Goal: Task Accomplishment & Management: Manage account settings

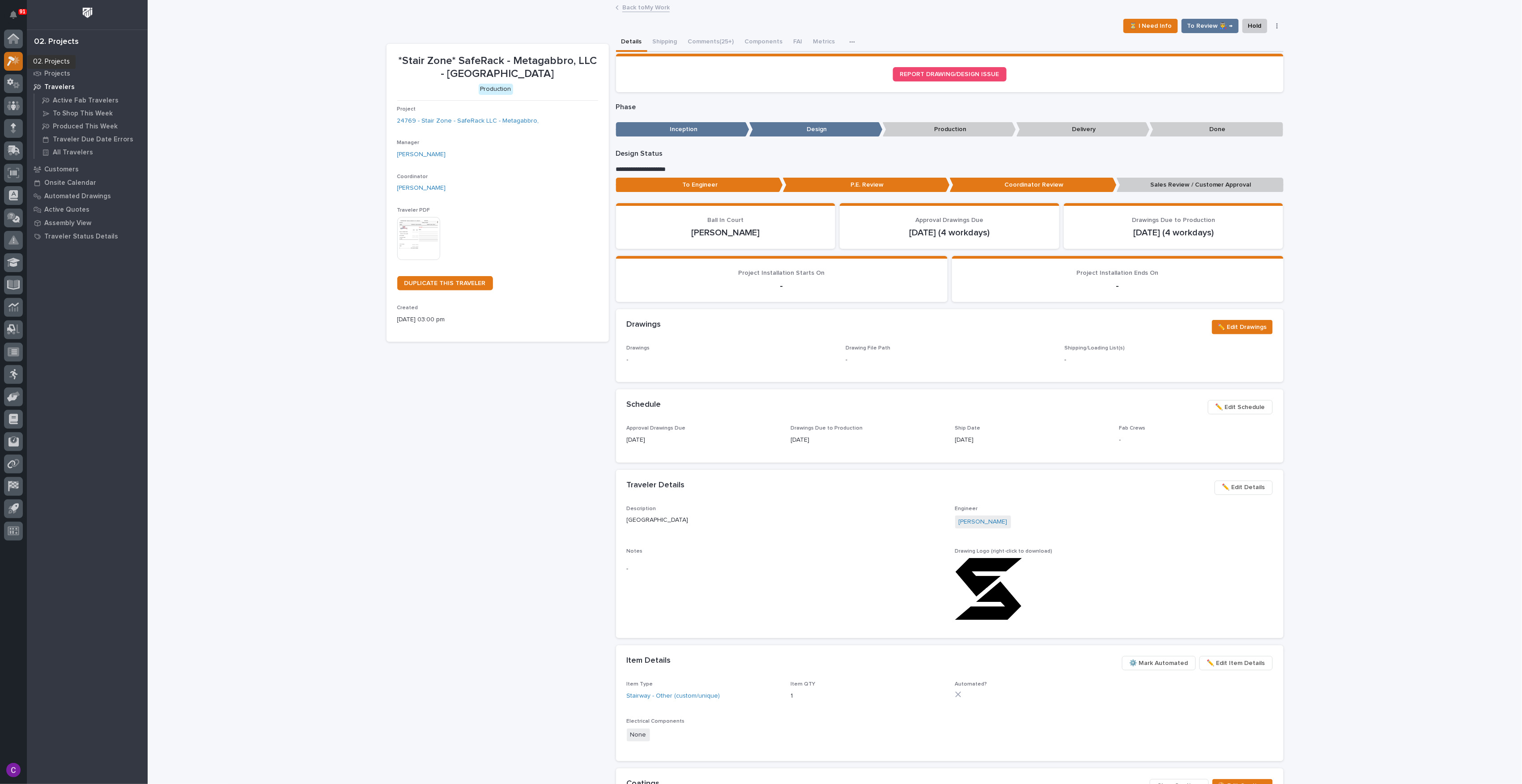
click at [7, 62] on icon at bounding box center [14, 61] width 13 height 10
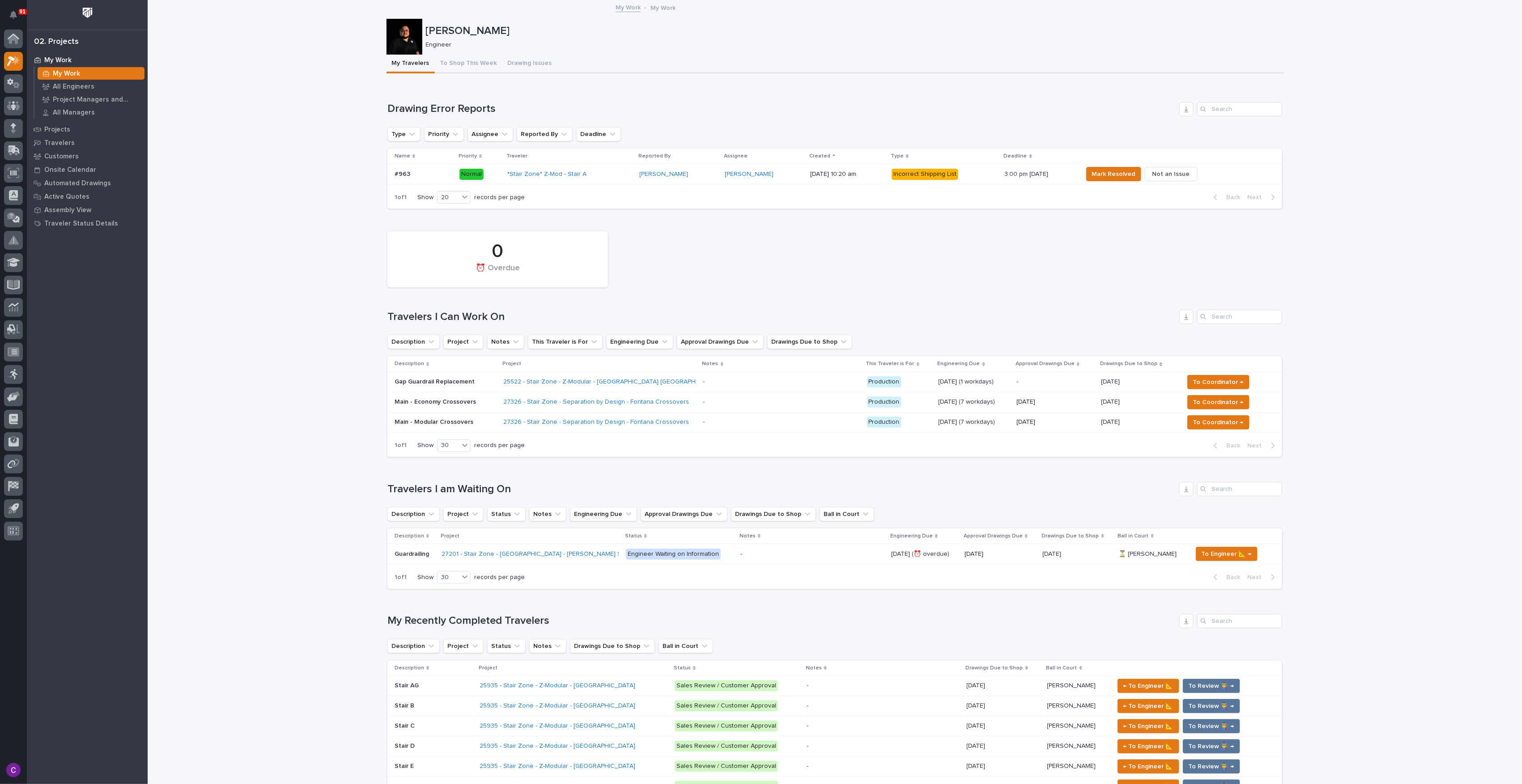
click at [746, 275] on div "0 ⏰ Overdue" at bounding box center [835, 259] width 904 height 65
click at [700, 383] on td "- -" at bounding box center [781, 381] width 163 height 20
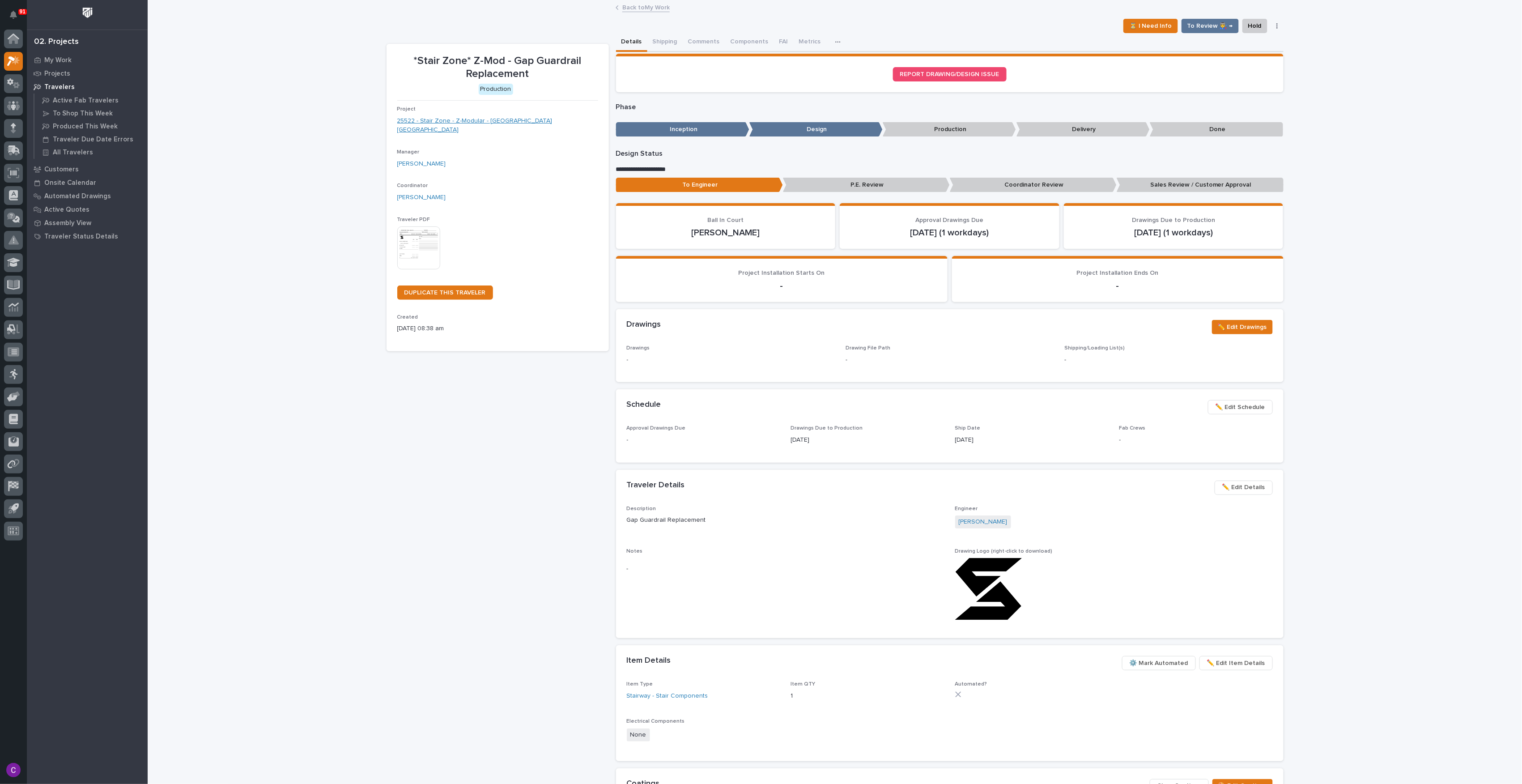
click at [496, 117] on link "25522 - Stair Zone - Z-Modular - [GEOGRAPHIC_DATA] [GEOGRAPHIC_DATA]" at bounding box center [498, 126] width 201 height 19
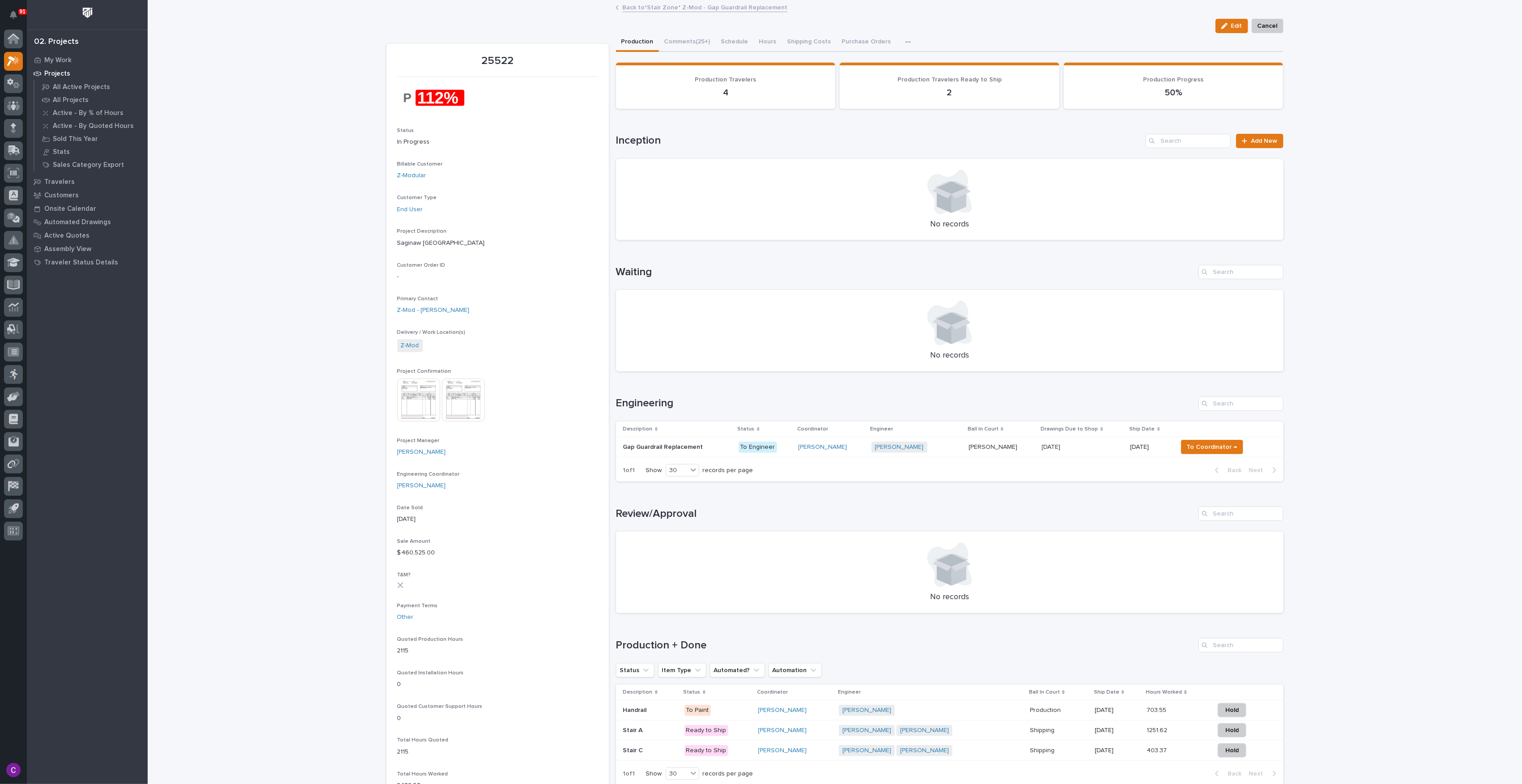
click at [414, 403] on img at bounding box center [418, 399] width 43 height 43
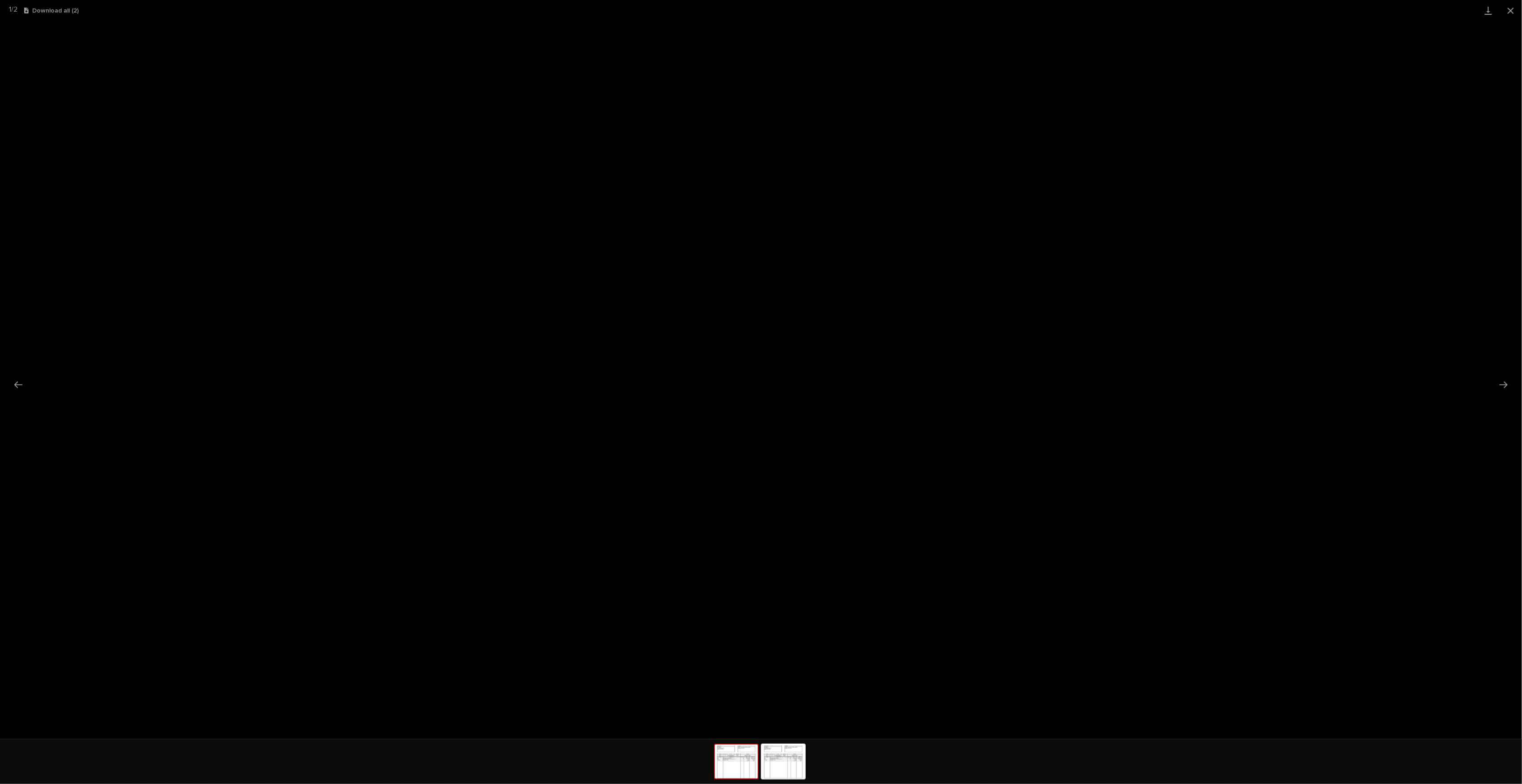
drag, startPoint x: 1507, startPoint y: 380, endPoint x: 1487, endPoint y: 380, distance: 20.0
click at [1506, 380] on button "Next slide" at bounding box center [1504, 385] width 19 height 18
click at [12, 383] on button "Previous slide" at bounding box center [18, 385] width 19 height 18
click at [17, 382] on button "Previous slide" at bounding box center [18, 385] width 19 height 18
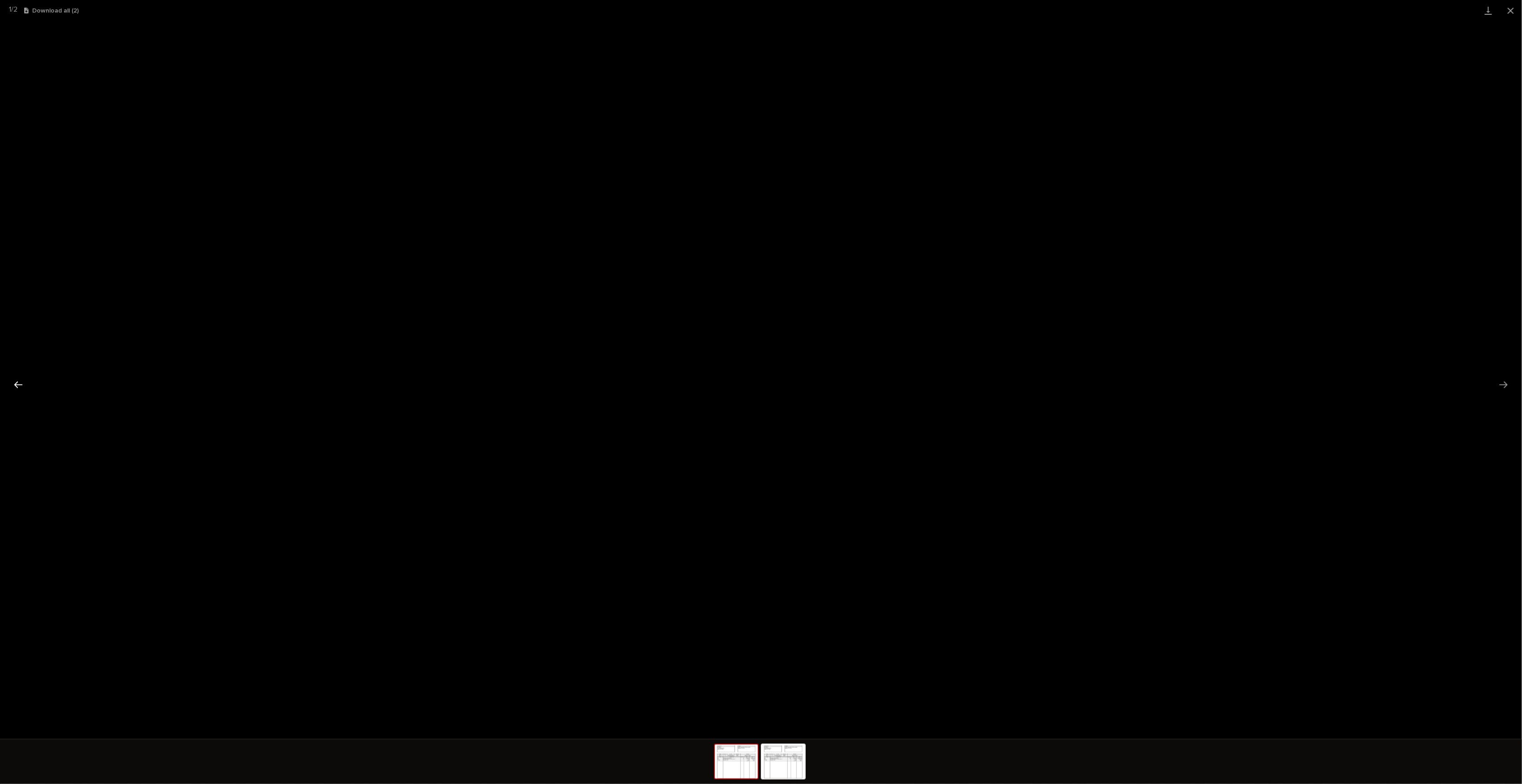
click at [17, 382] on button "Previous slide" at bounding box center [18, 385] width 19 height 18
click at [1499, 388] on button "Next slide" at bounding box center [1504, 385] width 19 height 18
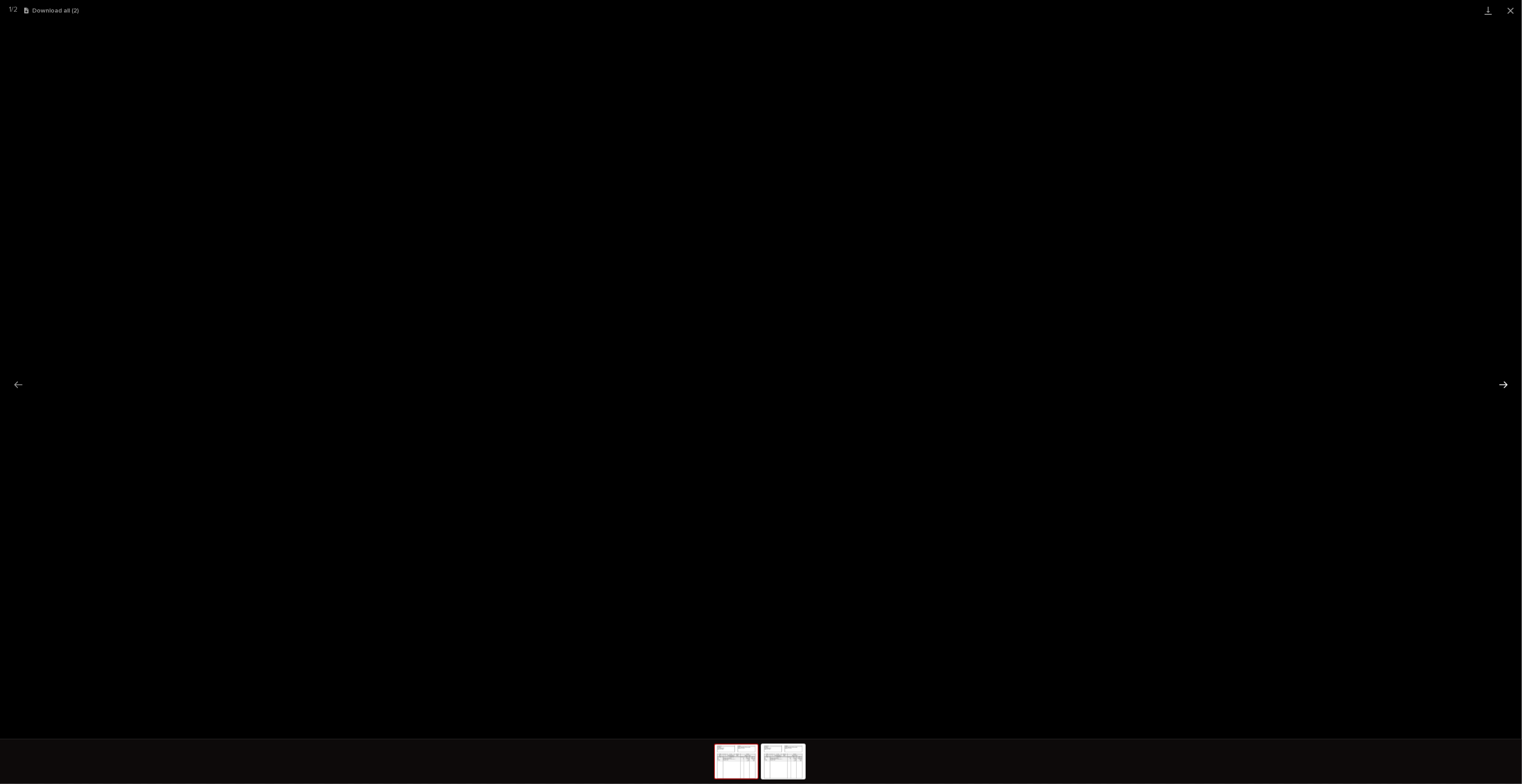
click at [1498, 392] on button "Next slide" at bounding box center [1504, 385] width 19 height 18
click at [1497, 392] on button "Next slide" at bounding box center [1504, 385] width 19 height 18
drag, startPoint x: 1512, startPoint y: 17, endPoint x: 1504, endPoint y: 19, distance: 8.2
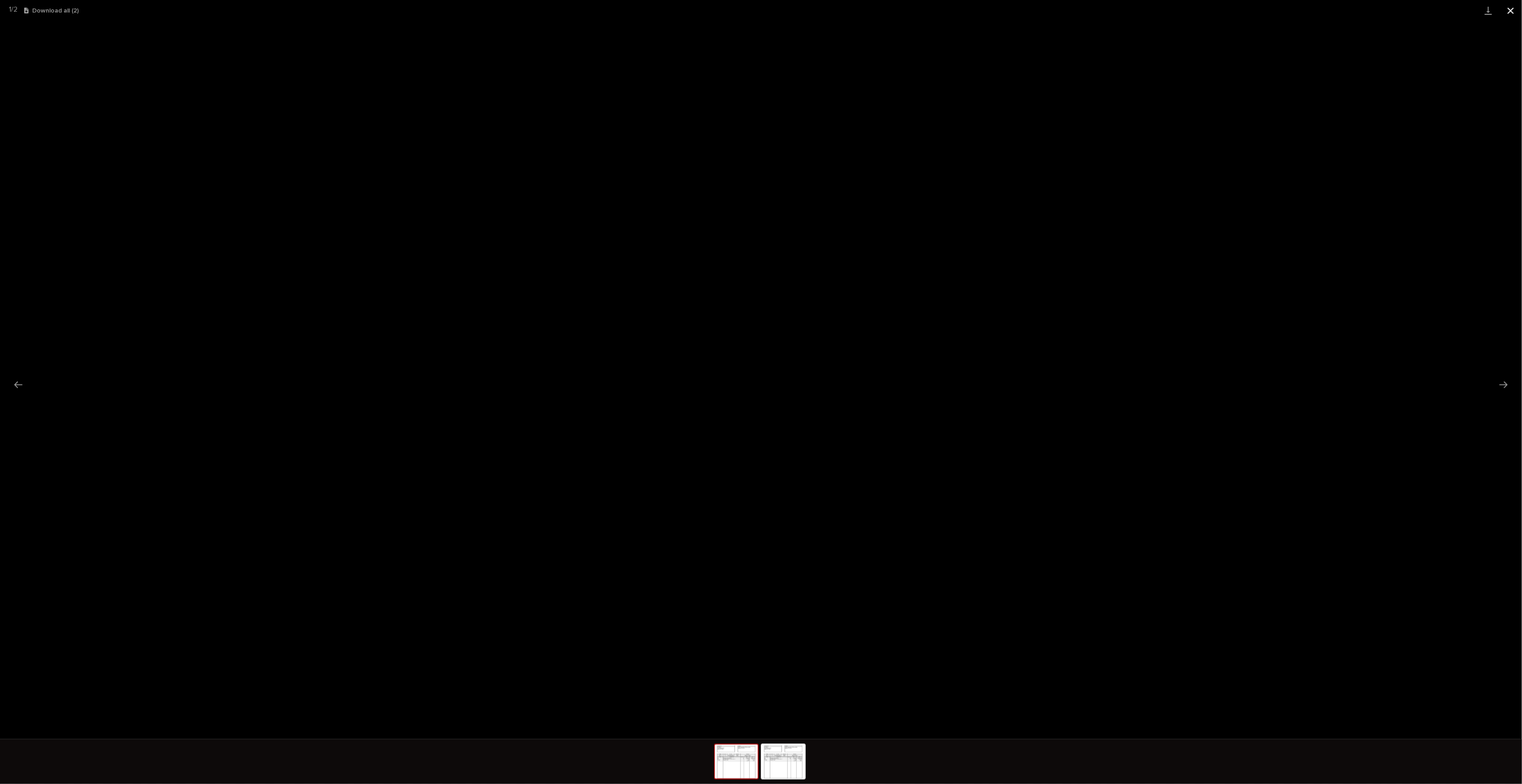
click at [1512, 17] on button "Close gallery" at bounding box center [1510, 10] width 23 height 21
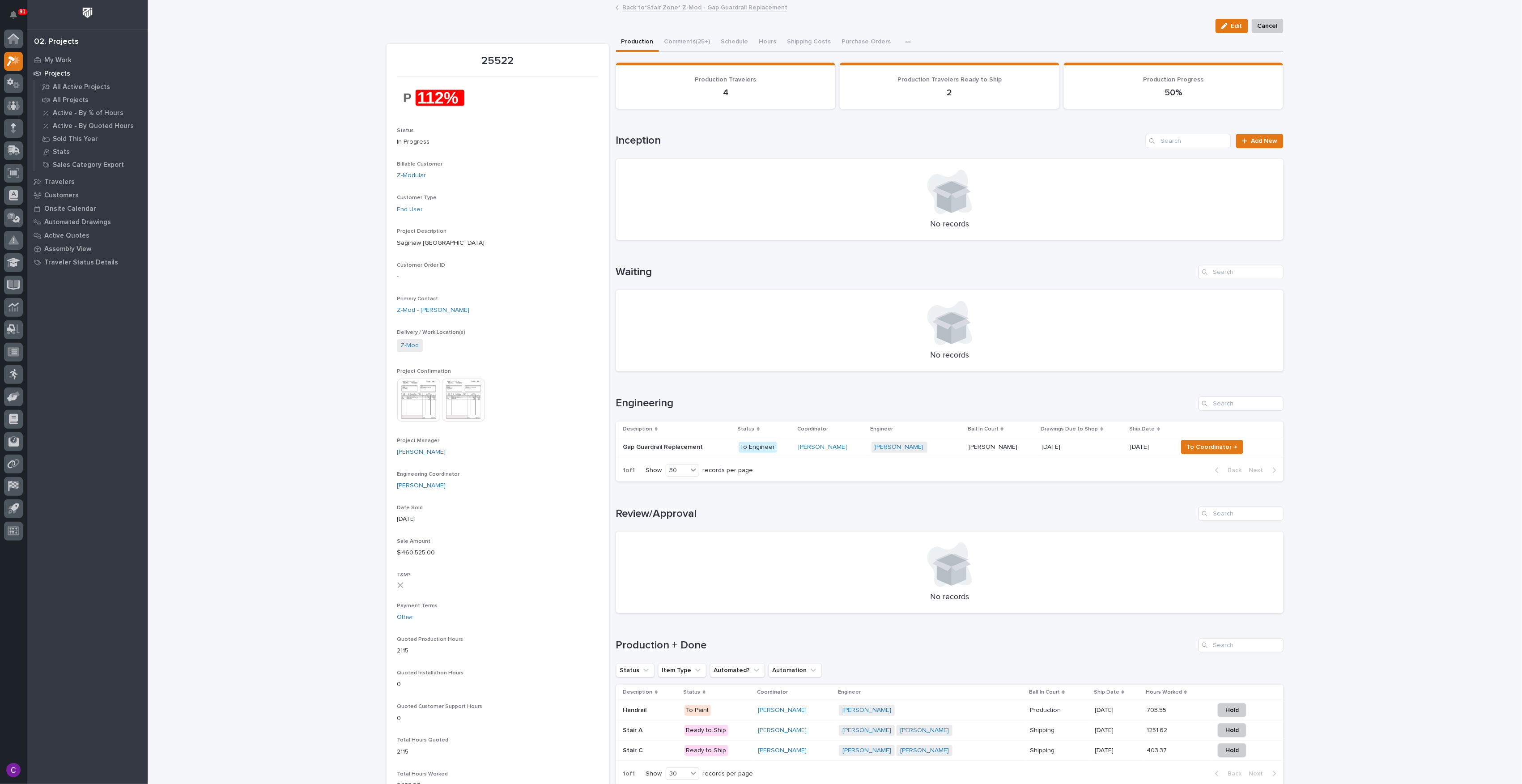
click at [706, 448] on p at bounding box center [677, 447] width 108 height 7
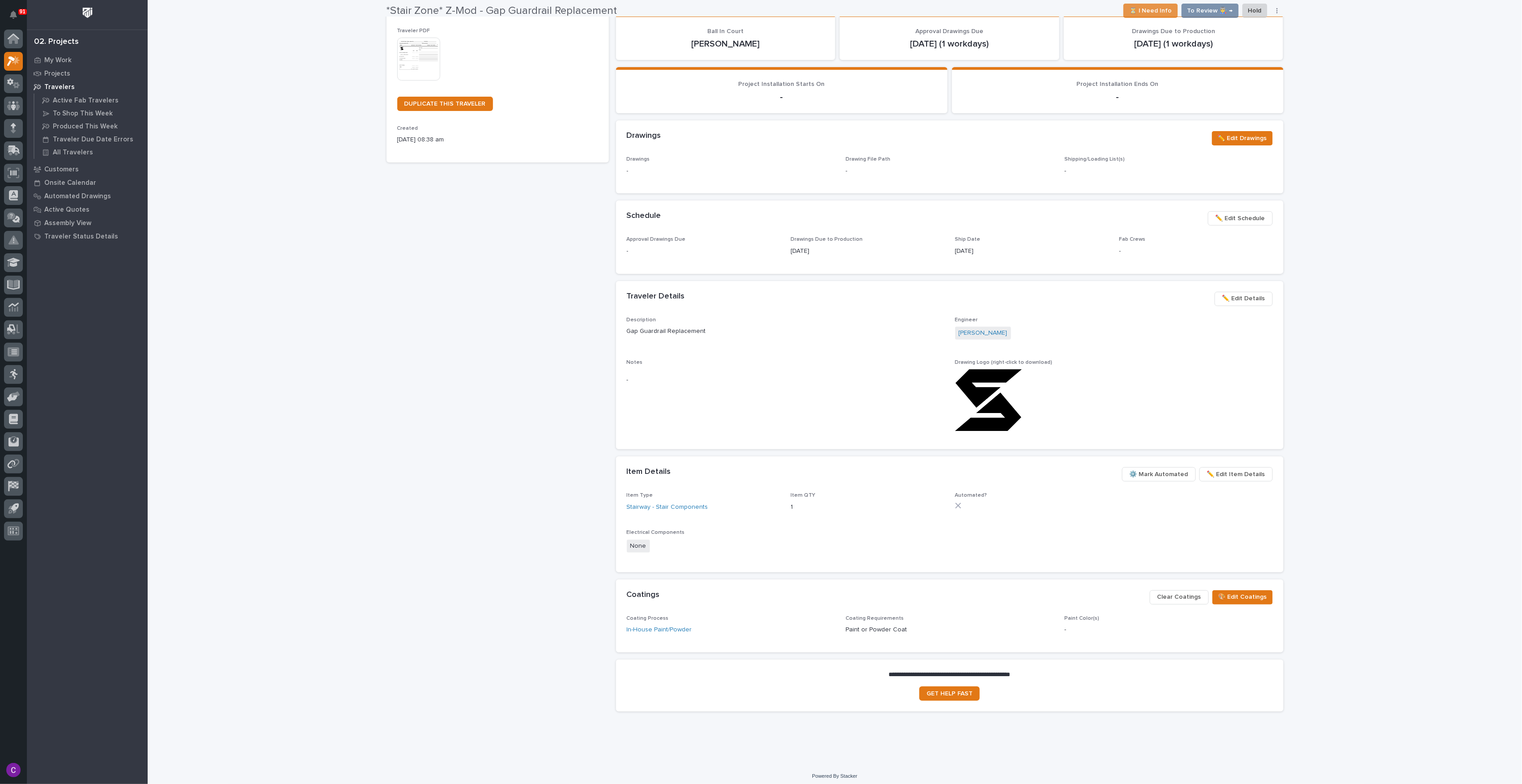
scroll to position [193, 0]
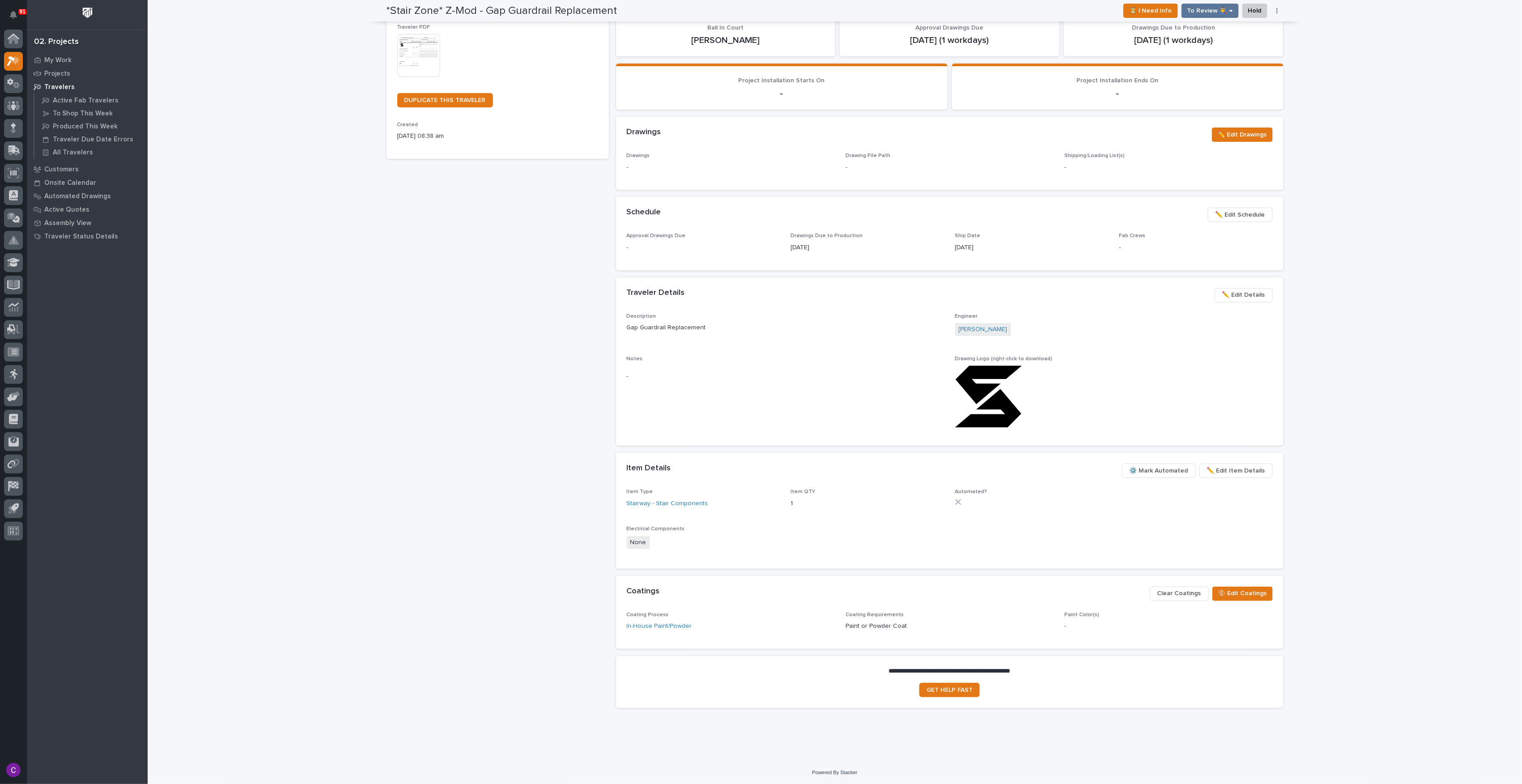
click at [876, 376] on p "-" at bounding box center [785, 376] width 317 height 10
drag, startPoint x: 1022, startPoint y: 390, endPoint x: 1053, endPoint y: 390, distance: 31.0
click at [1053, 390] on div at bounding box center [1113, 396] width 317 height 62
drag, startPoint x: 1031, startPoint y: 410, endPoint x: 1046, endPoint y: 405, distance: 15.8
click at [1046, 405] on div at bounding box center [1113, 396] width 317 height 62
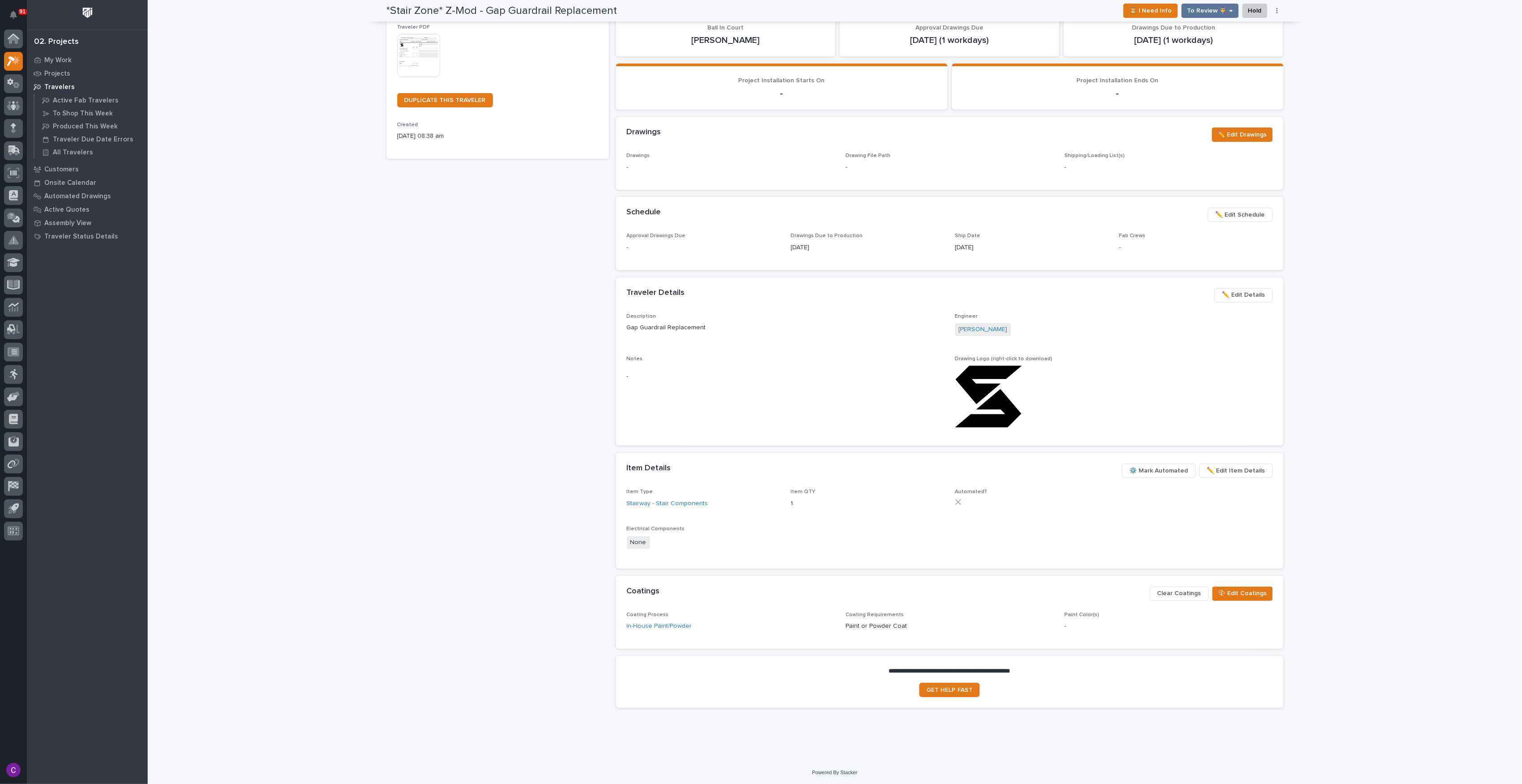
click at [1027, 383] on div at bounding box center [1113, 396] width 317 height 62
drag, startPoint x: 947, startPoint y: 396, endPoint x: 940, endPoint y: 396, distance: 7.0
click at [940, 396] on div "Description Gap Guardrail Replacement Engineer [PERSON_NAME] Notes - Drawing Lo…" at bounding box center [950, 374] width 646 height 122
drag, startPoint x: 940, startPoint y: 396, endPoint x: 942, endPoint y: 400, distance: 4.5
click at [942, 400] on div "Description Gap Guardrail Replacement Engineer [PERSON_NAME] Notes - Drawing Lo…" at bounding box center [950, 374] width 646 height 122
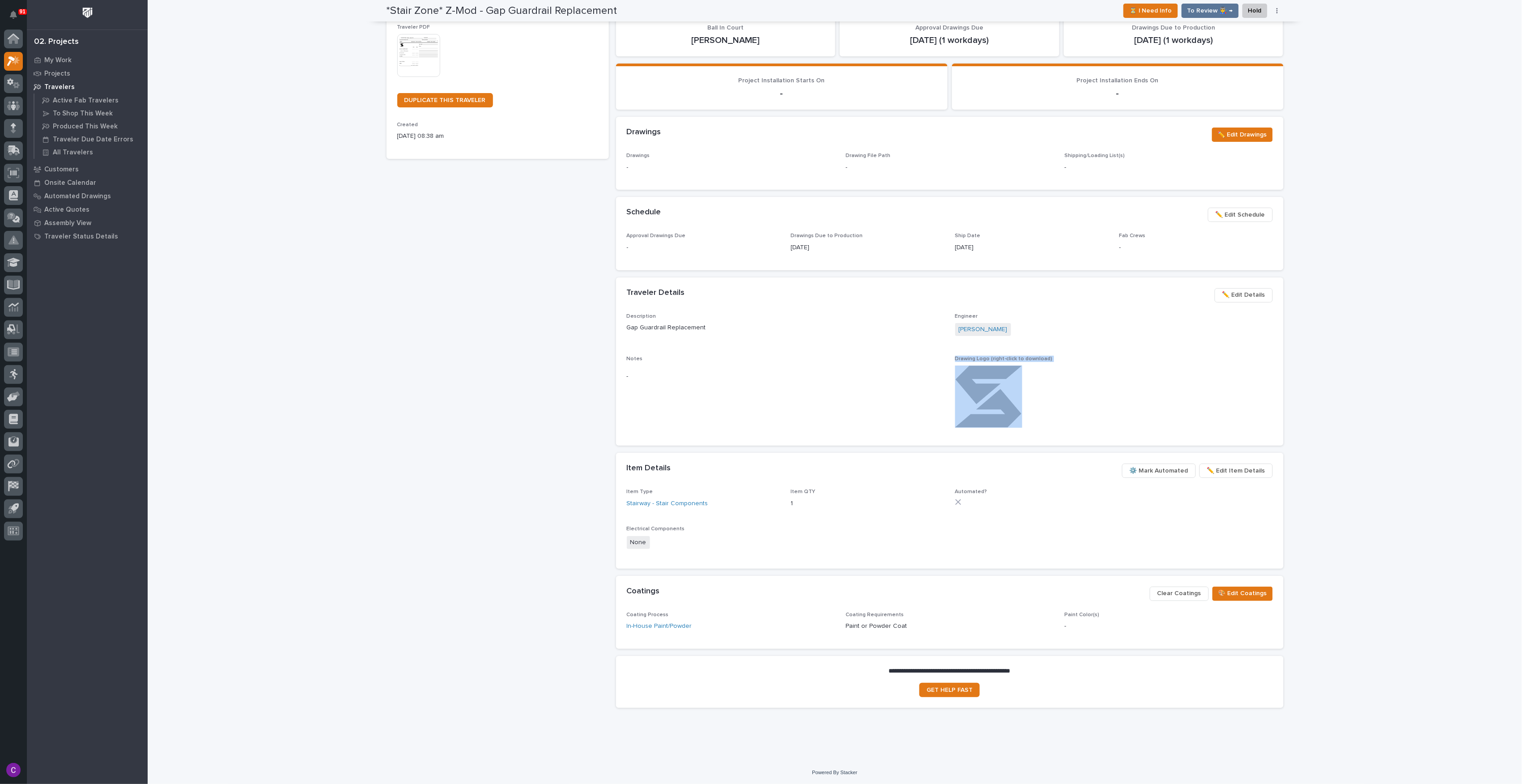
drag, startPoint x: 947, startPoint y: 396, endPoint x: 942, endPoint y: 398, distance: 5.4
click at [942, 398] on div "Description Gap Guardrail Replacement Engineer [PERSON_NAME] Notes - Drawing Lo…" at bounding box center [950, 374] width 646 height 122
drag, startPoint x: 942, startPoint y: 398, endPoint x: 920, endPoint y: 393, distance: 22.6
click at [920, 394] on span "Notes -" at bounding box center [785, 395] width 317 height 79
click at [913, 389] on div "Notes -" at bounding box center [785, 374] width 317 height 39
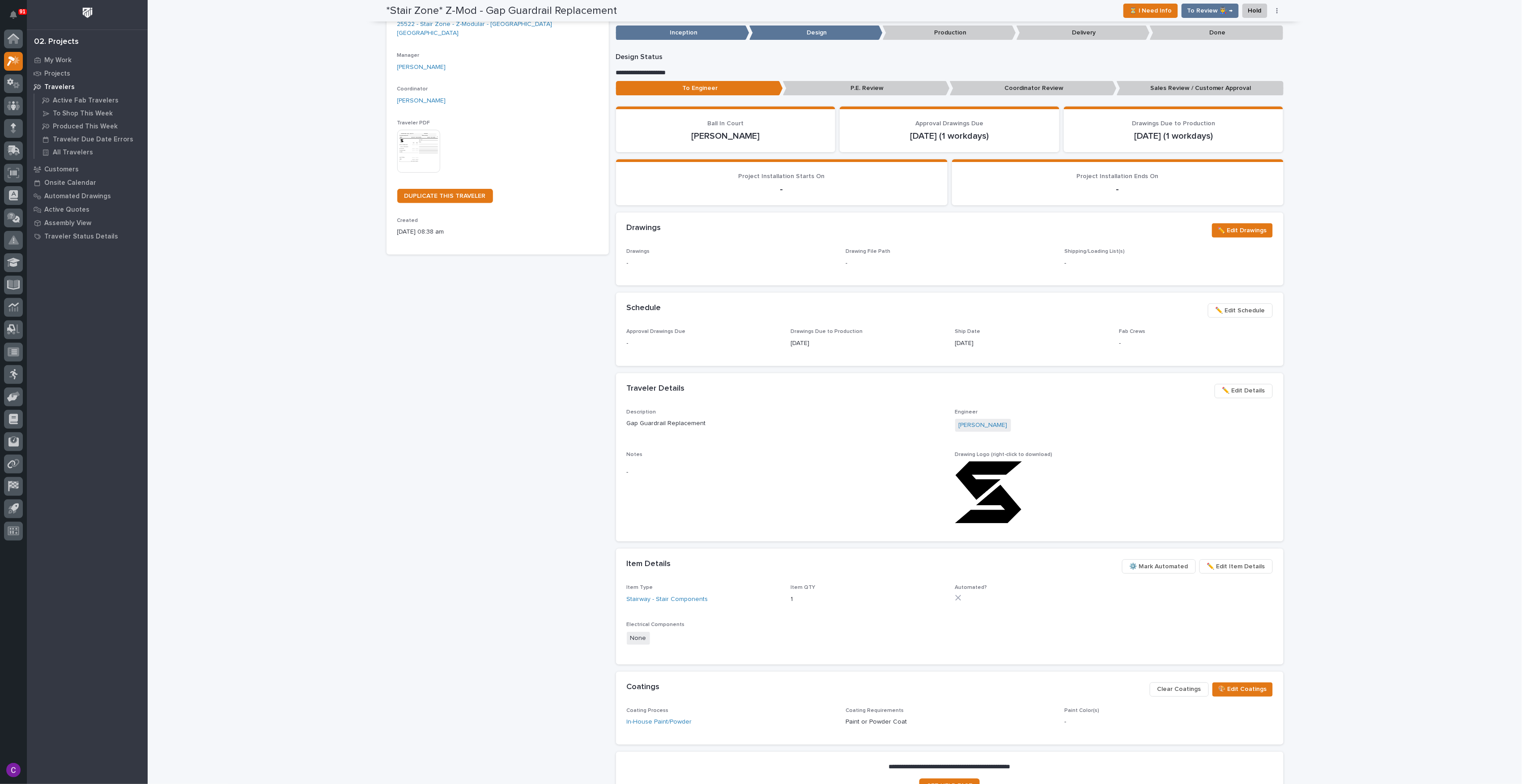
scroll to position [0, 0]
